Goal: Task Accomplishment & Management: Use online tool/utility

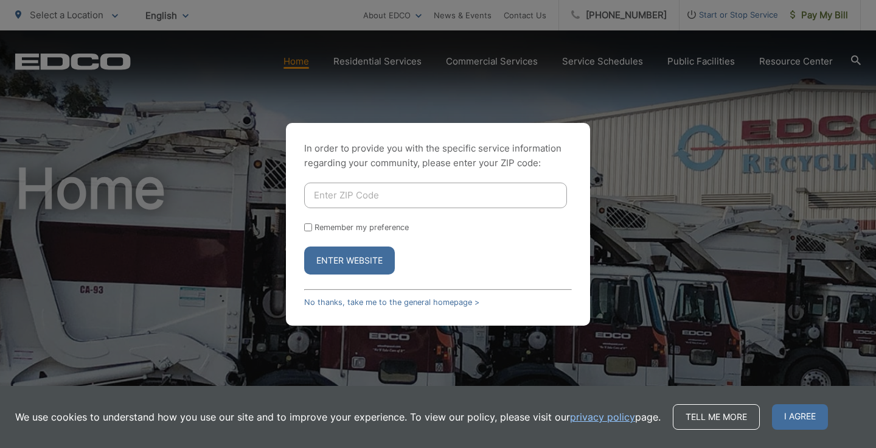
click at [359, 194] on input "Enter ZIP Code" at bounding box center [435, 196] width 263 height 26
type input "92024"
click at [349, 258] on button "Enter Website" at bounding box center [349, 260] width 91 height 28
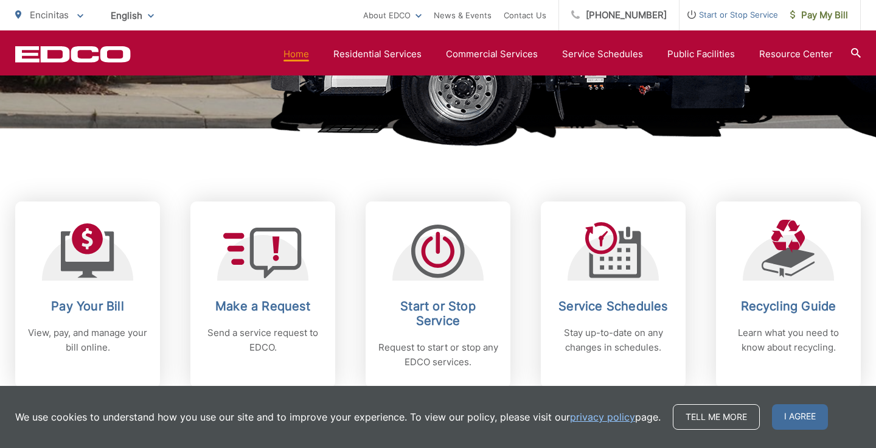
scroll to position [405, 0]
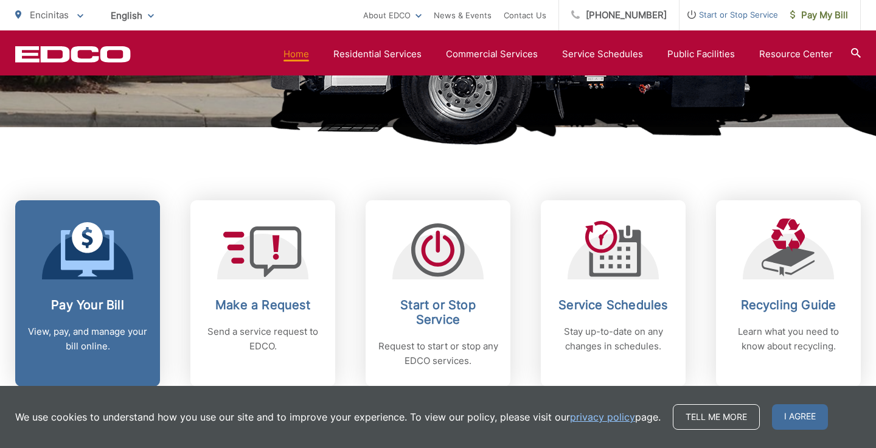
click at [85, 253] on icon at bounding box center [88, 249] width 54 height 55
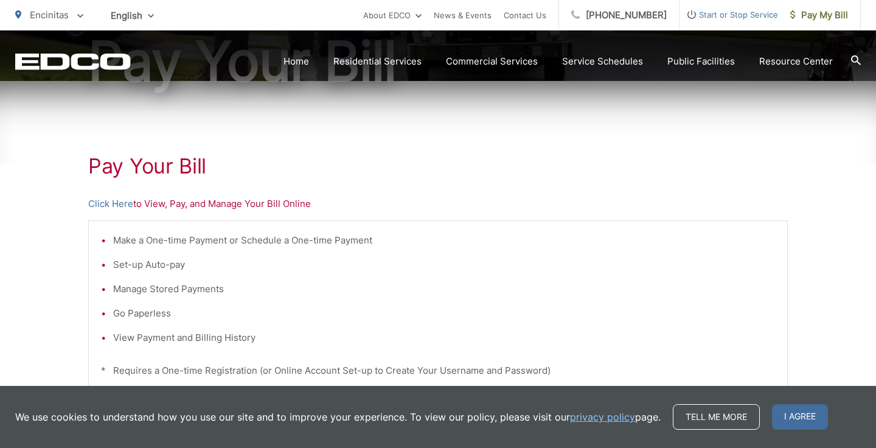
scroll to position [165, 0]
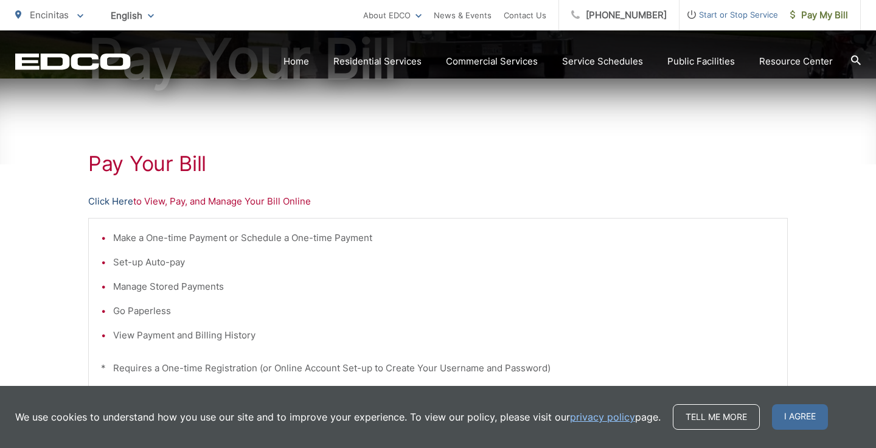
click at [110, 200] on link "Click Here" at bounding box center [110, 201] width 45 height 15
